Goal: Task Accomplishment & Management: Manage account settings

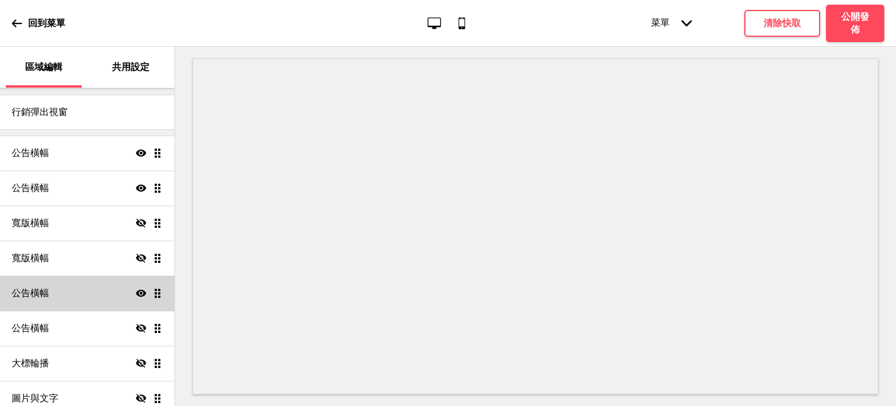
scroll to position [46, 0]
click at [136, 292] on icon "顯示" at bounding box center [141, 292] width 11 height 11
click at [136, 294] on icon at bounding box center [141, 292] width 11 height 9
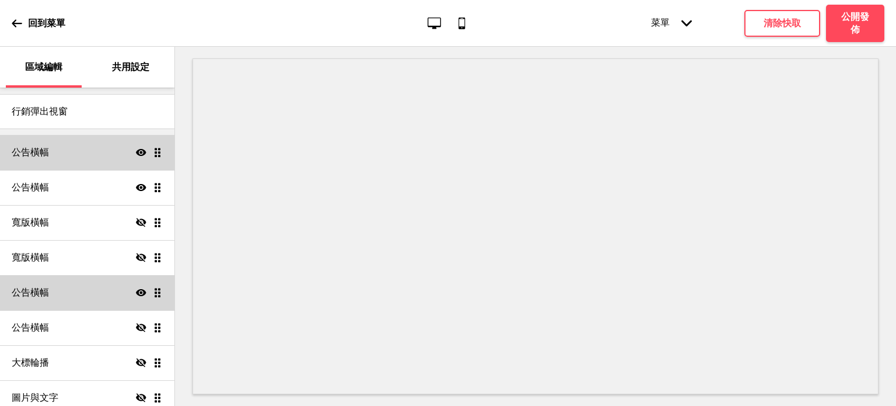
click at [163, 138] on div "公告橫幅 顯示 拖曳" at bounding box center [87, 152] width 175 height 35
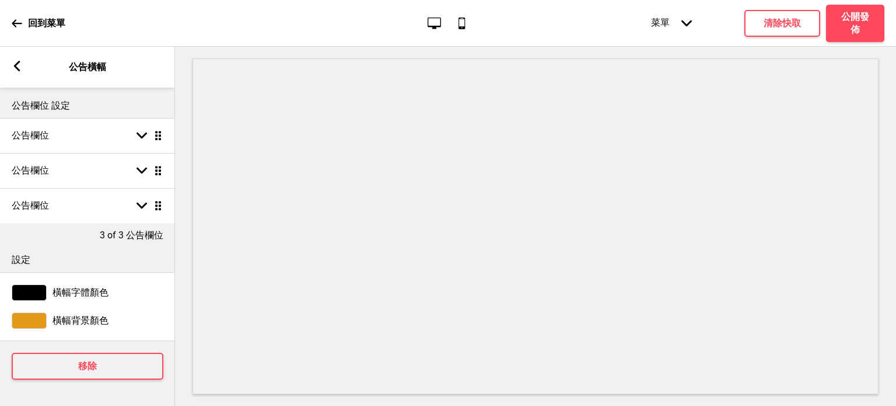
click at [22, 64] on div "箭頭left 公告橫幅" at bounding box center [87, 67] width 175 height 41
click at [14, 67] on rect at bounding box center [17, 66] width 11 height 11
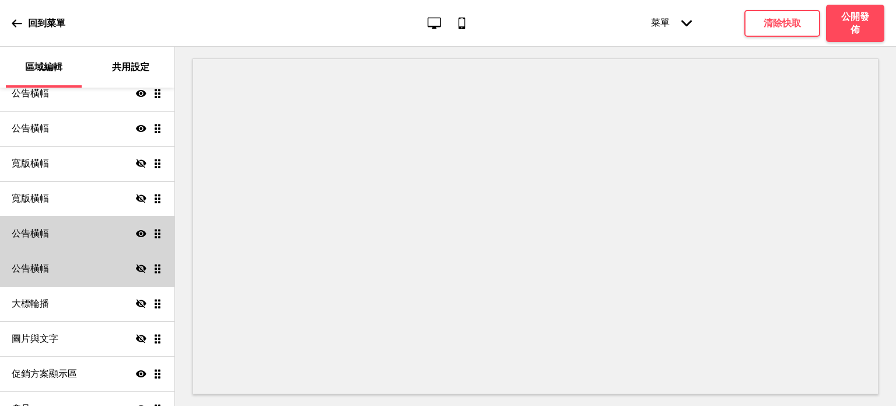
scroll to position [159, 0]
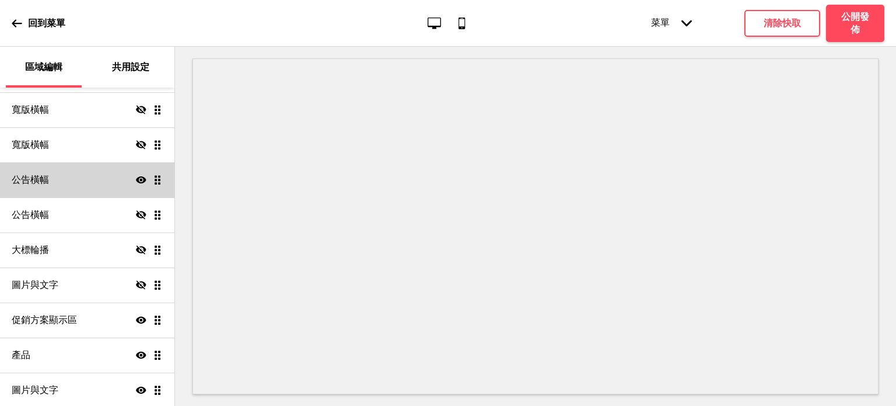
click at [136, 182] on icon at bounding box center [141, 179] width 11 height 7
click at [136, 182] on icon "隱藏" at bounding box center [141, 180] width 11 height 11
click at [136, 182] on icon at bounding box center [141, 179] width 11 height 7
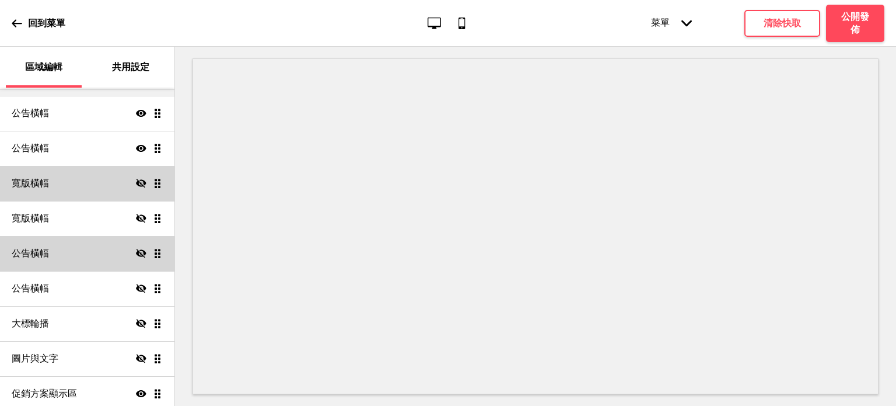
scroll to position [84, 0]
click at [136, 182] on icon "隱藏" at bounding box center [141, 184] width 11 height 11
click at [136, 182] on icon at bounding box center [141, 184] width 11 height 7
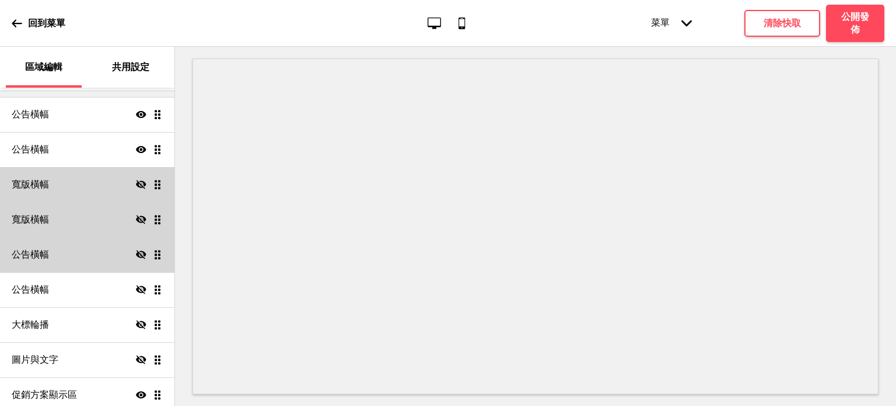
click at [136, 217] on icon at bounding box center [141, 219] width 11 height 9
click at [136, 217] on icon "顯示" at bounding box center [141, 219] width 11 height 11
click at [136, 254] on icon at bounding box center [141, 254] width 11 height 9
click at [136, 254] on icon at bounding box center [141, 254] width 11 height 7
click at [136, 254] on icon at bounding box center [141, 254] width 11 height 9
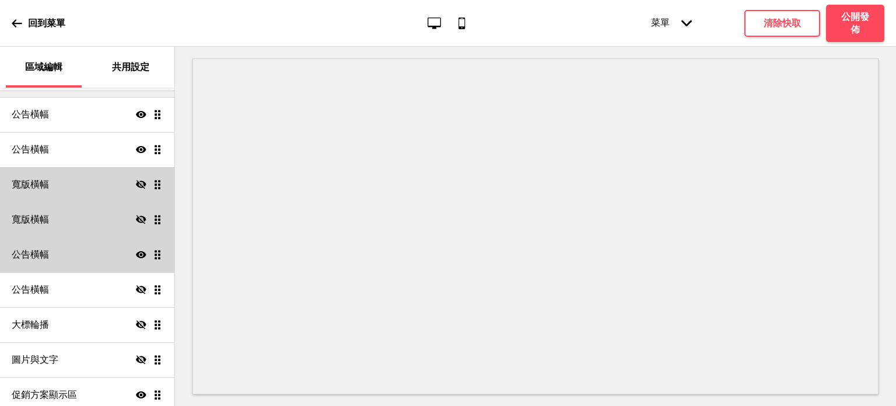
click at [136, 254] on icon at bounding box center [141, 254] width 11 height 7
click at [136, 254] on icon at bounding box center [141, 254] width 11 height 9
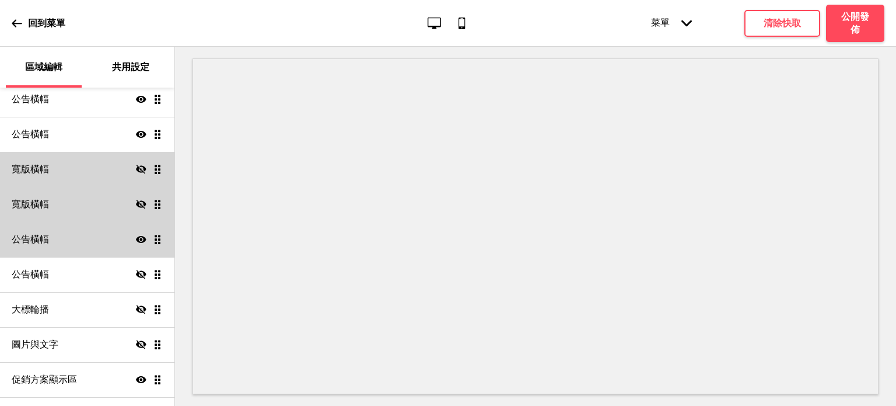
scroll to position [100, 0]
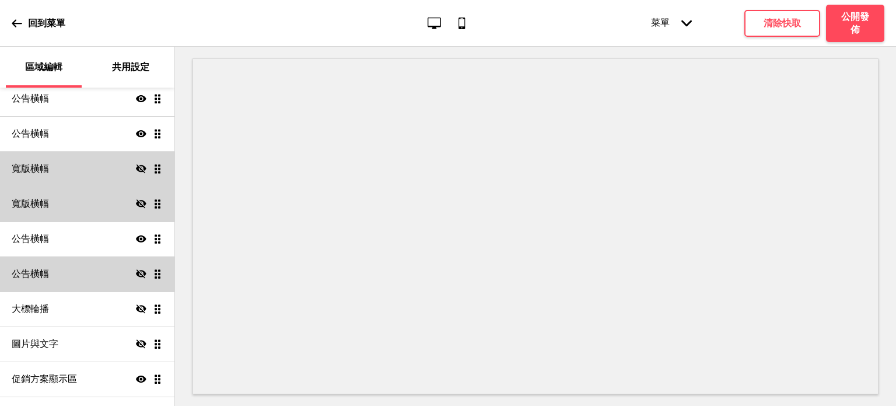
click at [136, 274] on icon at bounding box center [141, 273] width 11 height 9
click at [136, 274] on icon at bounding box center [141, 273] width 11 height 7
click at [136, 242] on icon "顯示" at bounding box center [141, 238] width 11 height 11
click at [136, 242] on icon "隱藏" at bounding box center [141, 238] width 11 height 11
click at [136, 275] on icon "隱藏" at bounding box center [141, 273] width 11 height 11
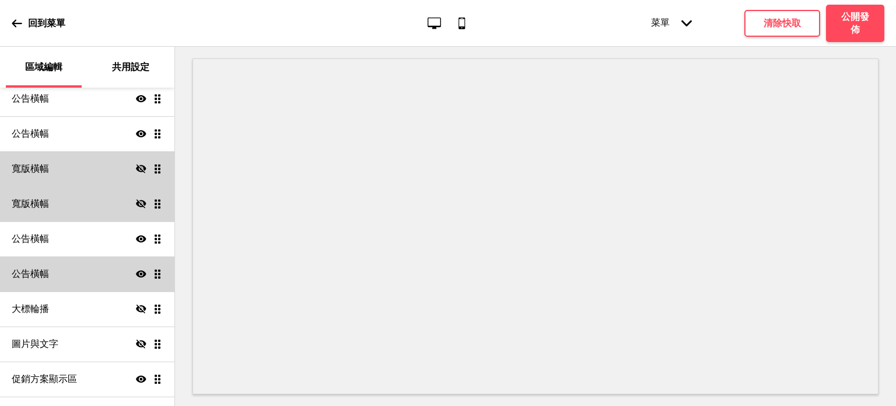
click at [136, 275] on icon "顯示" at bounding box center [141, 273] width 11 height 11
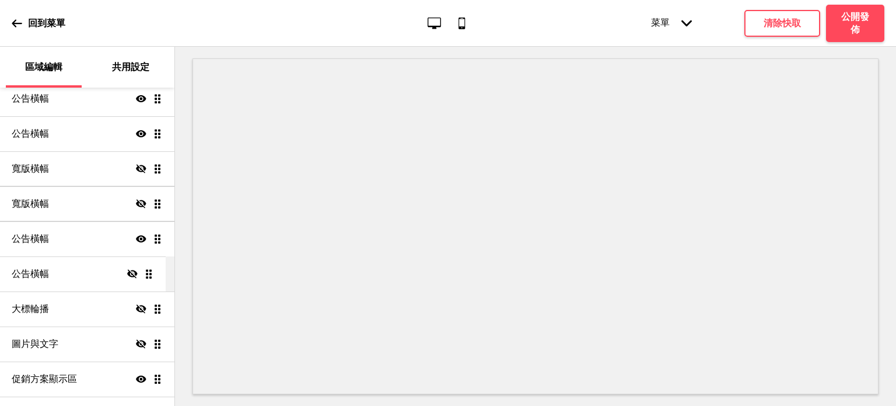
click at [152, 274] on ul "公告橫幅 顯示 拖曳 公告橫幅 顯示 拖曳 寬版橫幅 隱藏 拖曳 寬版橫幅 隱藏 拖曳 公告橫幅 顯示 拖曳 公告橫幅 隱藏 拖曳 大標輪播 隱藏 拖曳 圖片…" at bounding box center [87, 273] width 175 height 385
click at [151, 276] on ul "公告橫幅 顯示 拖曳 公告橫幅 顯示 拖曳 寬版橫幅 隱藏 拖曳 寬版橫幅 隱藏 拖曳 公告橫幅 顯示 拖曳 公告橫幅 隱藏 拖曳 大標輪播 隱藏 拖曳 圖片…" at bounding box center [87, 273] width 175 height 385
click at [146, 277] on ul "公告橫幅 顯示 拖曳 公告橫幅 顯示 拖曳 寬版橫幅 隱藏 拖曳 寬版橫幅 隱藏 拖曳 公告橫幅 顯示 拖曳 公告橫幅 隱藏 拖曳 大標輪播 隱藏 拖曳 圖片…" at bounding box center [87, 273] width 175 height 385
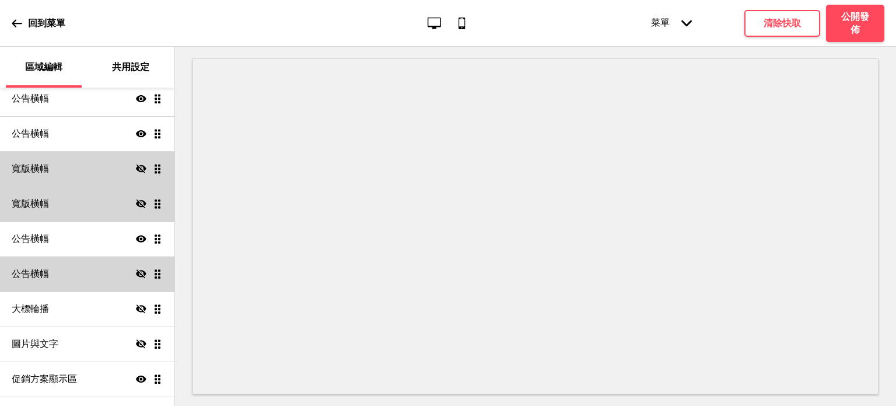
click at [104, 278] on div "公告橫幅 隱藏 拖曳" at bounding box center [87, 273] width 175 height 35
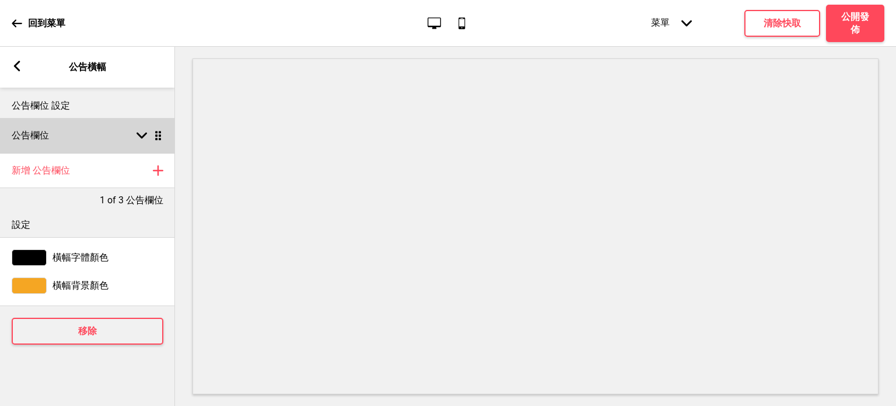
click at [134, 137] on div "箭頭down 拖曳" at bounding box center [147, 135] width 33 height 11
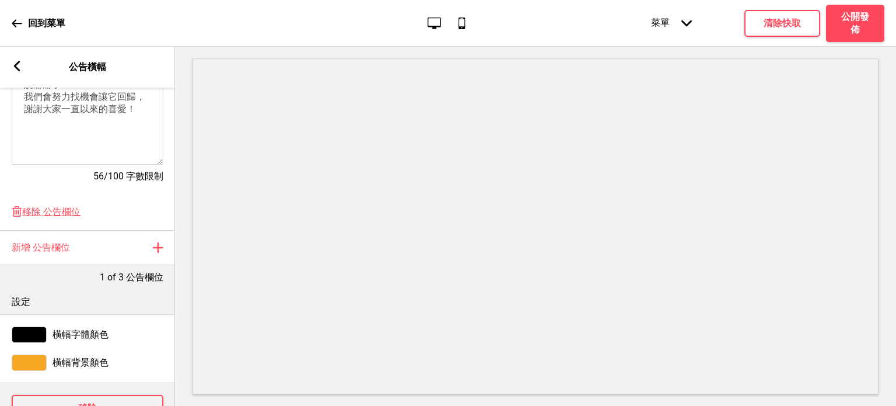
scroll to position [366, 0]
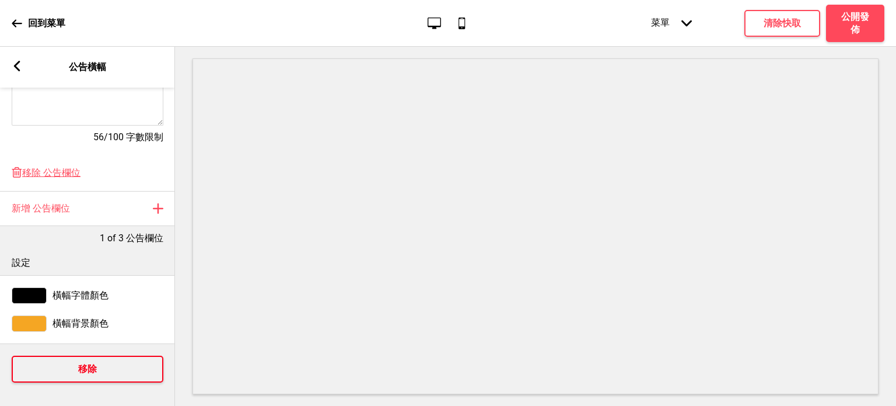
click at [65, 355] on button "移除" at bounding box center [88, 368] width 152 height 27
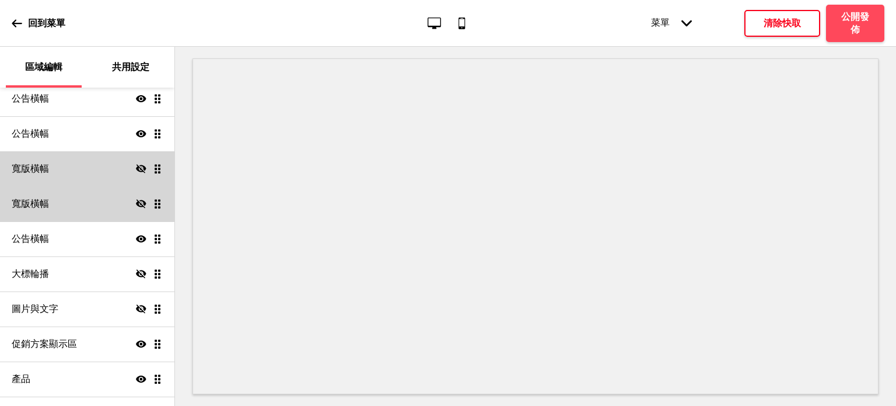
click at [773, 27] on h4 "清除快取" at bounding box center [782, 23] width 37 height 13
click at [858, 11] on h4 "公開發佈" at bounding box center [855, 24] width 35 height 26
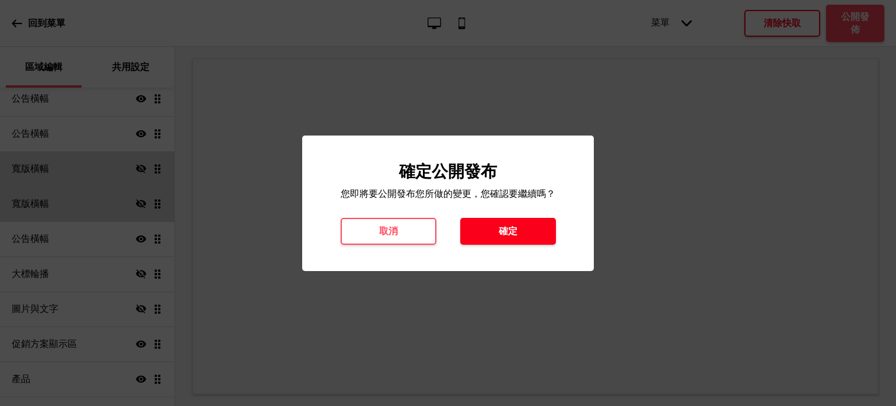
click at [516, 221] on button "確定" at bounding box center [509, 231] width 96 height 27
